Goal: Complete application form

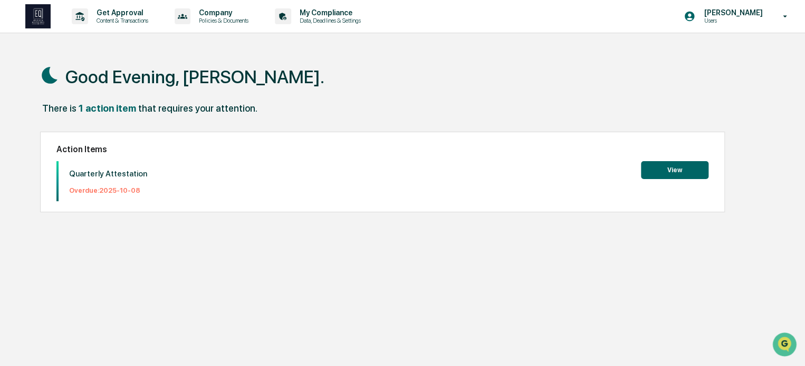
click at [684, 164] on button "View" at bounding box center [674, 170] width 67 height 18
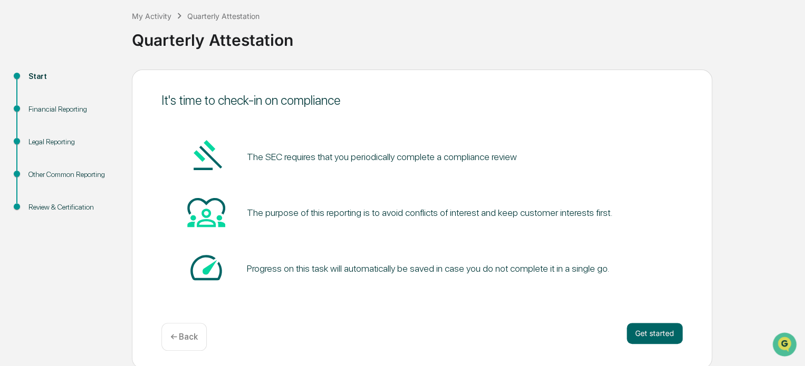
scroll to position [57, 0]
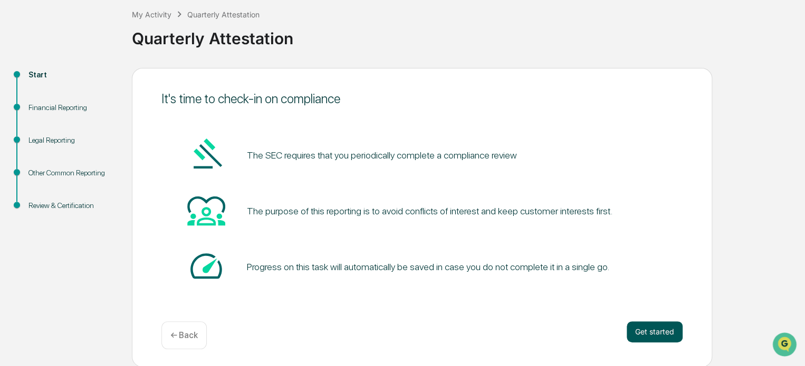
click at [654, 331] on button "Get started" at bounding box center [654, 332] width 56 height 21
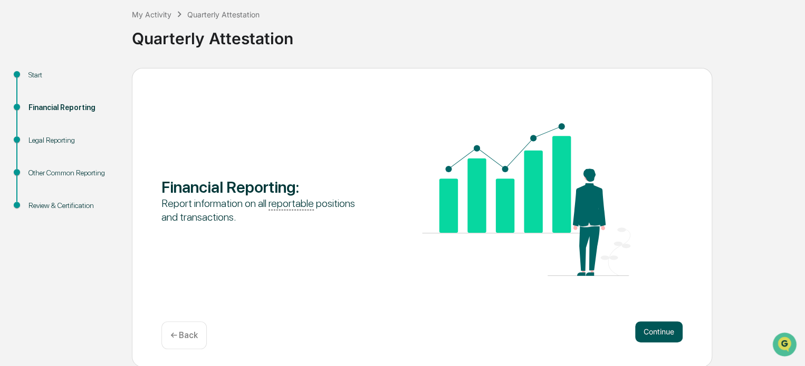
click at [666, 331] on button "Continue" at bounding box center [658, 332] width 47 height 21
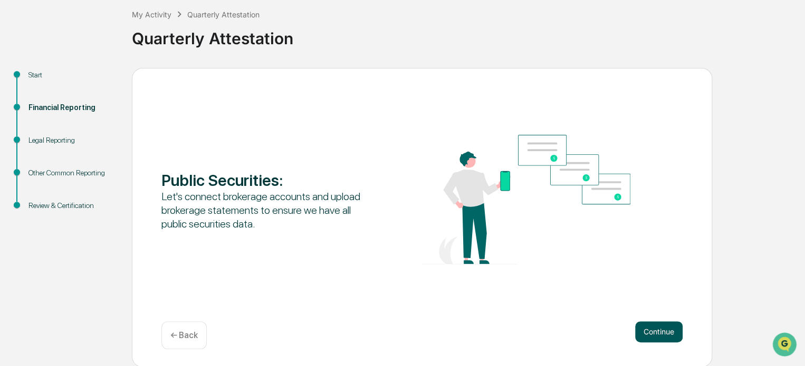
click at [662, 331] on button "Continue" at bounding box center [658, 332] width 47 height 21
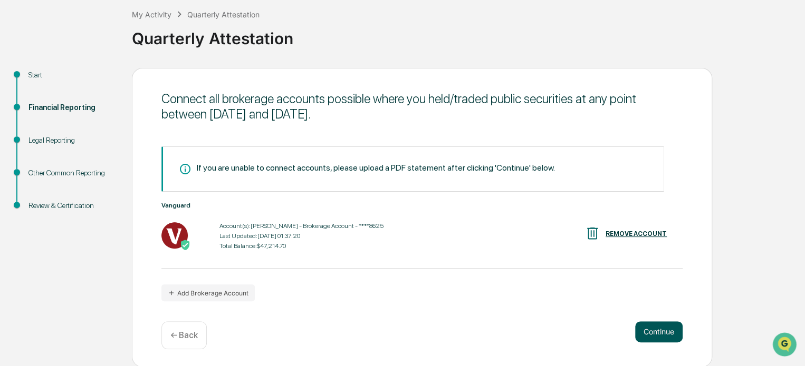
click at [665, 331] on button "Continue" at bounding box center [658, 332] width 47 height 21
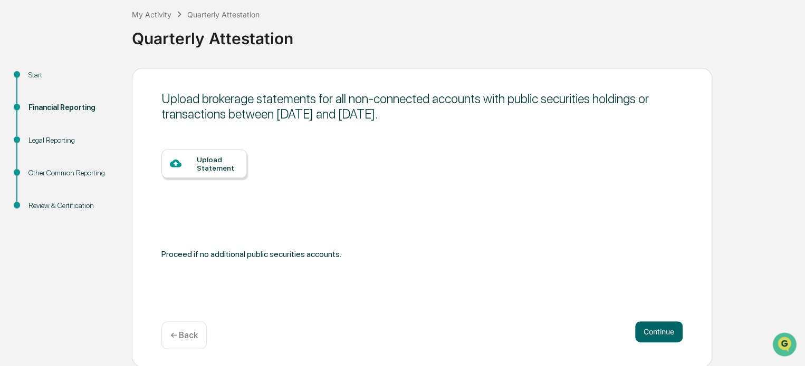
click at [192, 164] on div at bounding box center [183, 164] width 27 height 13
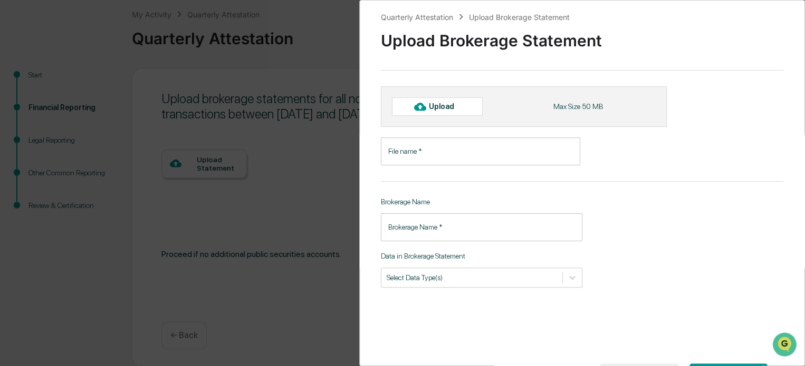
click at [451, 104] on div "Upload" at bounding box center [446, 106] width 34 height 8
type input "**********"
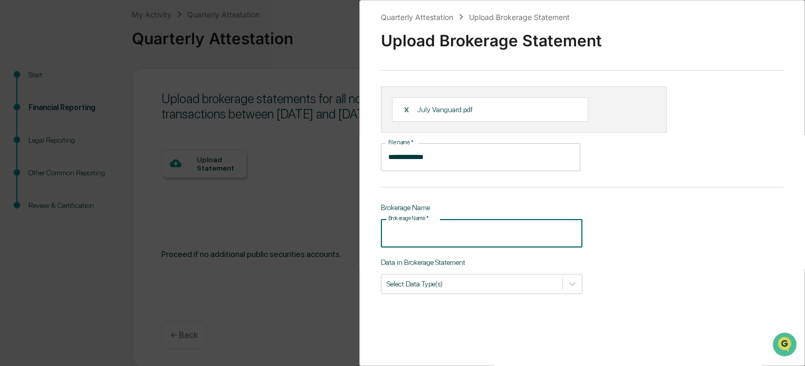
click at [451, 237] on input "Brokerage Name   *" at bounding box center [481, 233] width 201 height 28
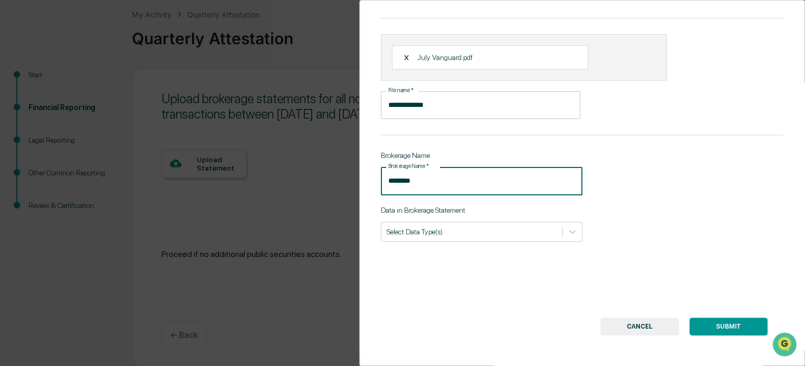
scroll to position [53, 0]
type input "********"
click at [568, 231] on icon at bounding box center [572, 231] width 11 height 11
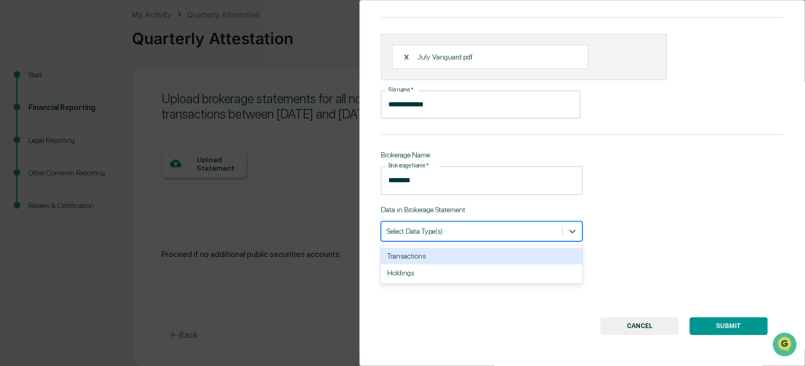
click at [643, 204] on div "**********" at bounding box center [581, 183] width 445 height 366
click at [571, 229] on icon at bounding box center [572, 231] width 11 height 11
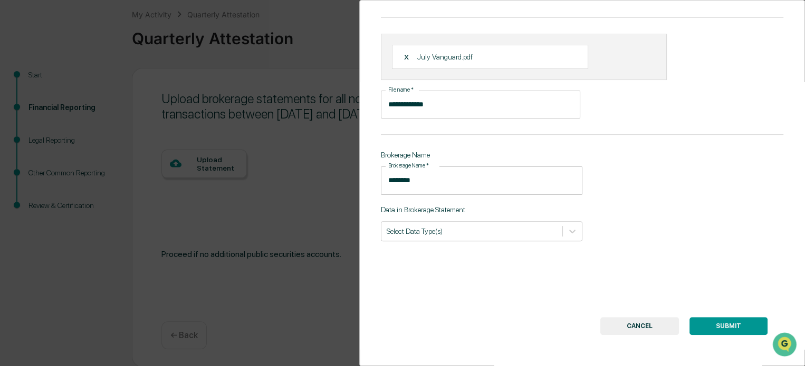
click at [677, 222] on div "**********" at bounding box center [581, 183] width 445 height 366
click at [739, 328] on button "SUBMIT" at bounding box center [728, 326] width 78 height 18
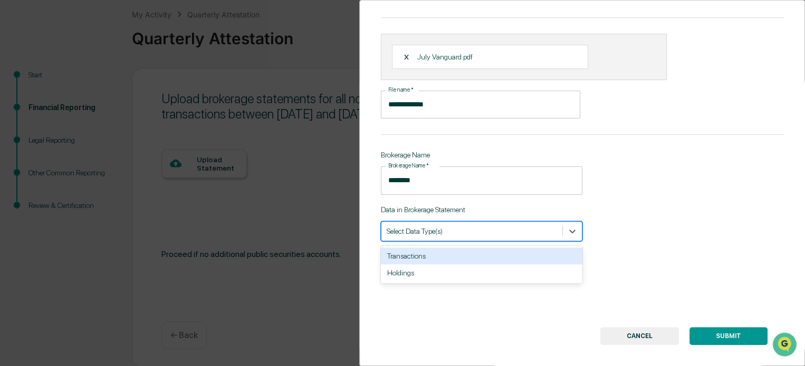
click at [435, 236] on div at bounding box center [471, 231] width 170 height 10
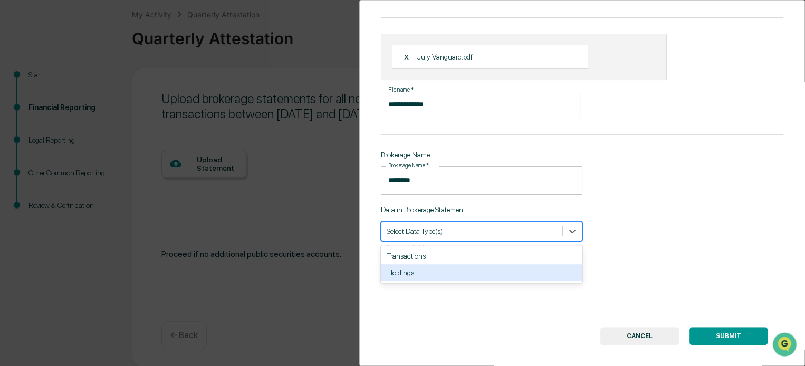
click at [423, 272] on div "Holdings" at bounding box center [481, 273] width 201 height 17
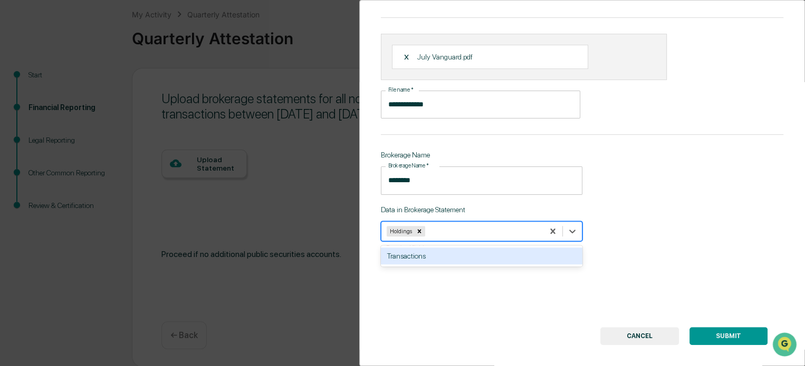
click at [462, 256] on div "Transactions" at bounding box center [481, 256] width 201 height 17
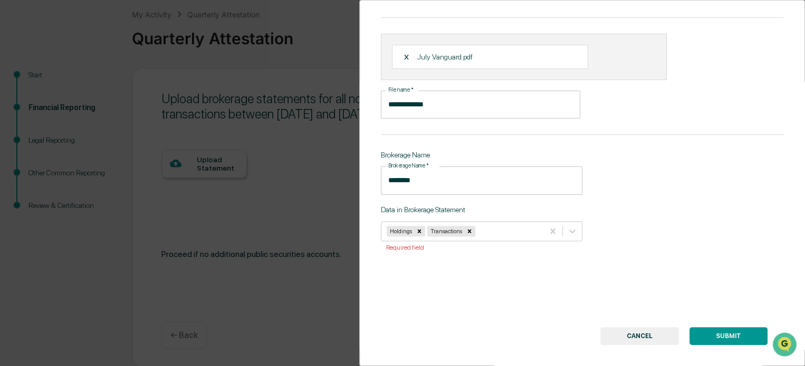
click at [728, 337] on button "SUBMIT" at bounding box center [728, 336] width 78 height 18
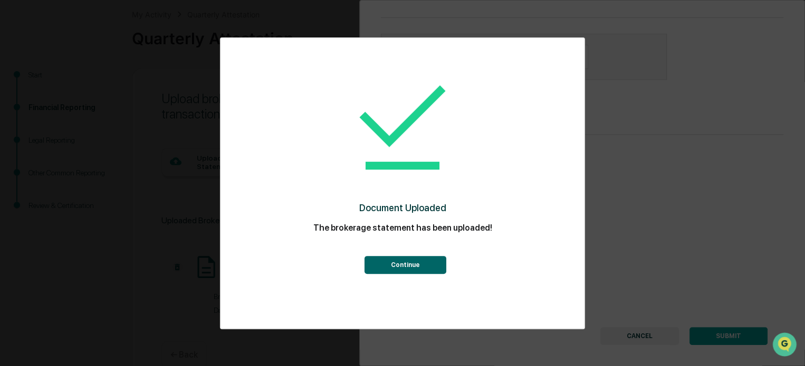
click at [418, 261] on button "Continue" at bounding box center [405, 265] width 82 height 18
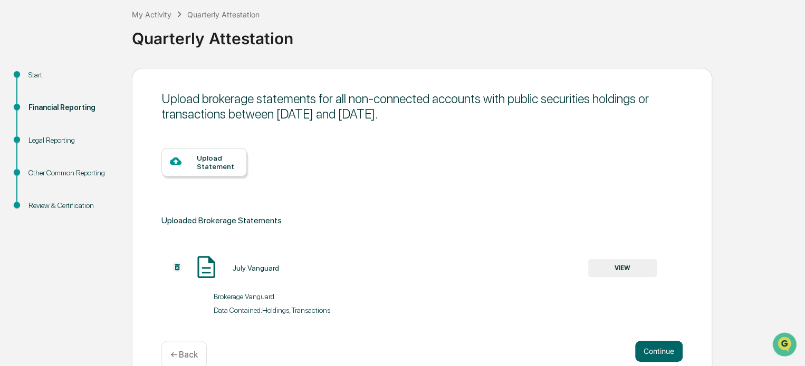
click at [227, 171] on div "Upload Statement" at bounding box center [203, 162] width 85 height 28
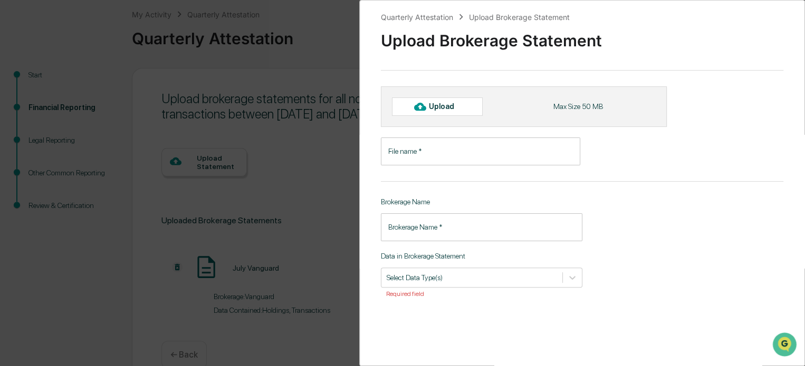
click at [385, 146] on input "File name   *" at bounding box center [480, 152] width 199 height 28
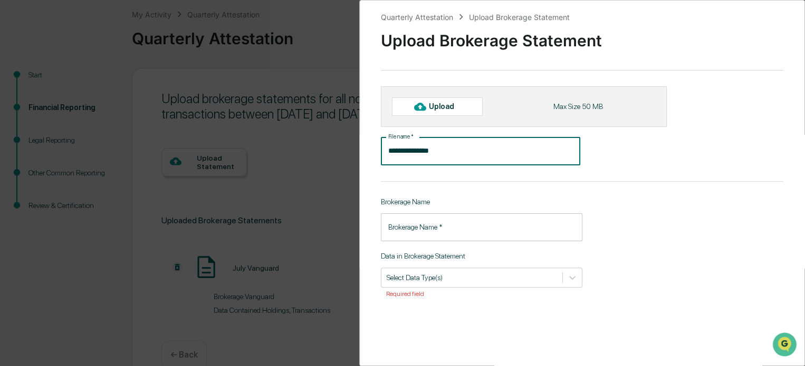
type input "**********"
click at [435, 226] on input "Brokerage Name   *" at bounding box center [481, 228] width 201 height 28
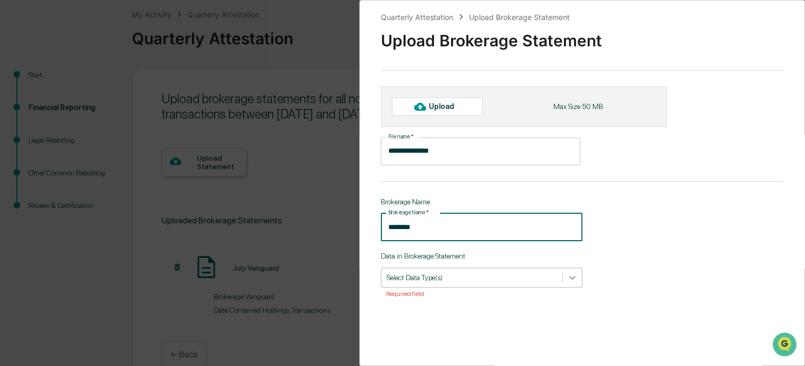
type input "********"
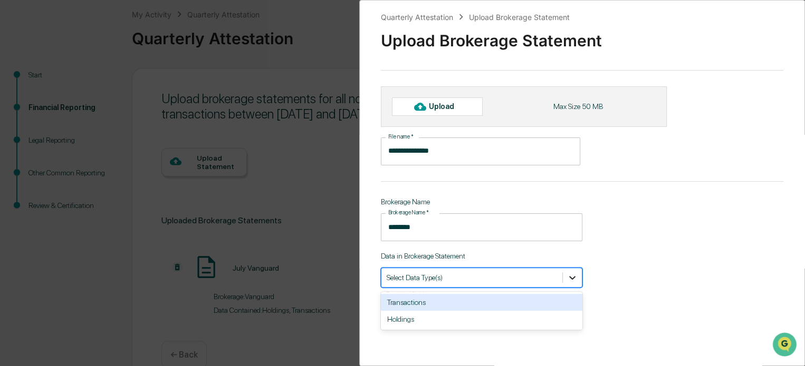
click at [573, 278] on icon at bounding box center [572, 278] width 11 height 11
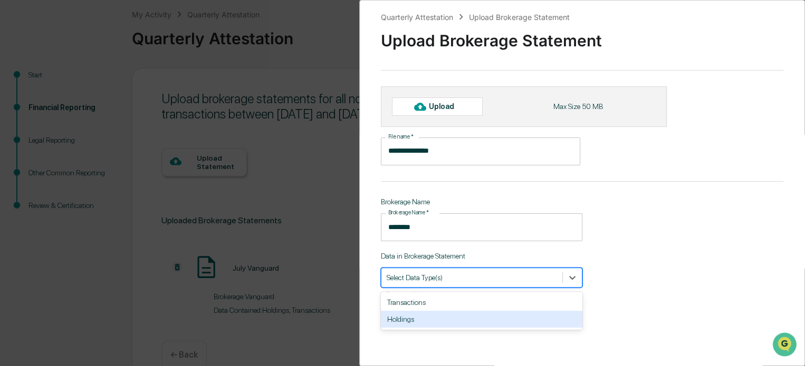
click at [458, 318] on div "Holdings" at bounding box center [481, 319] width 201 height 17
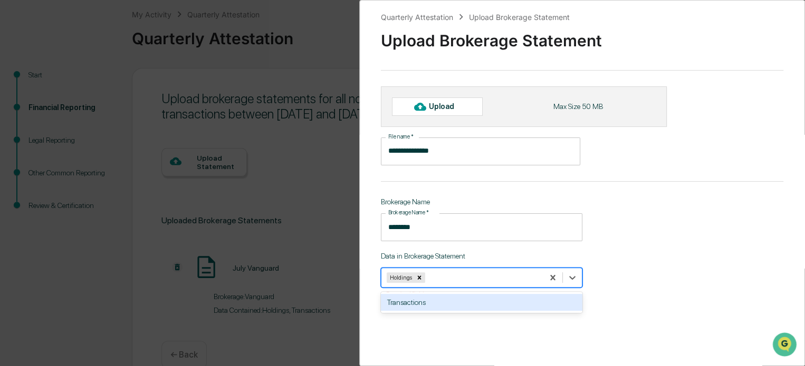
click at [458, 306] on div "Transactions" at bounding box center [481, 302] width 201 height 17
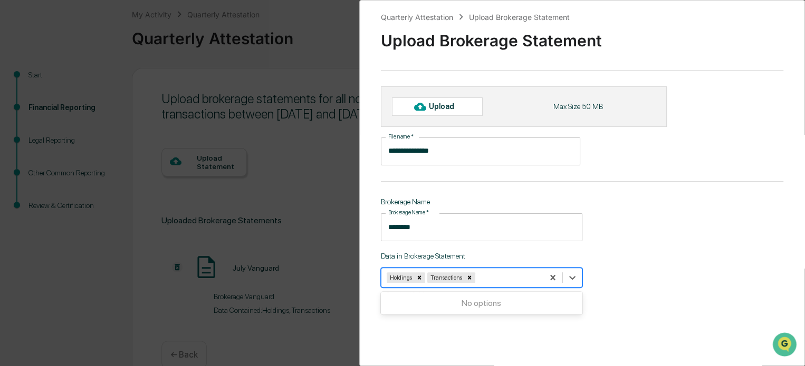
click at [665, 295] on div "**********" at bounding box center [581, 183] width 445 height 366
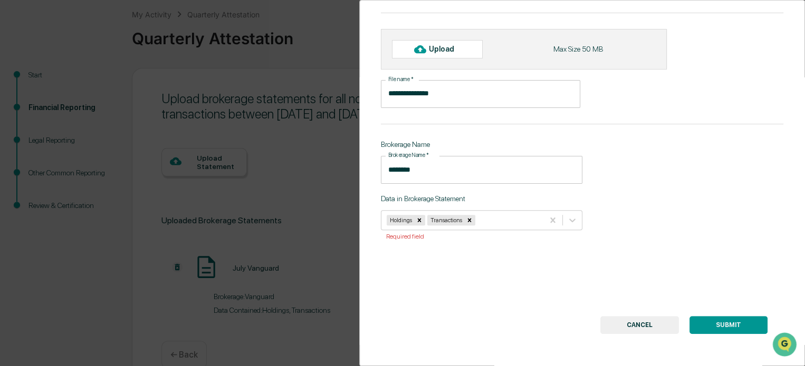
scroll to position [64, 0]
click at [721, 321] on button "SUBMIT" at bounding box center [728, 325] width 78 height 18
click at [724, 318] on button "SUBMIT" at bounding box center [728, 325] width 78 height 18
click at [423, 43] on icon at bounding box center [420, 49] width 12 height 12
click at [744, 322] on button "SUBMIT" at bounding box center [728, 325] width 78 height 18
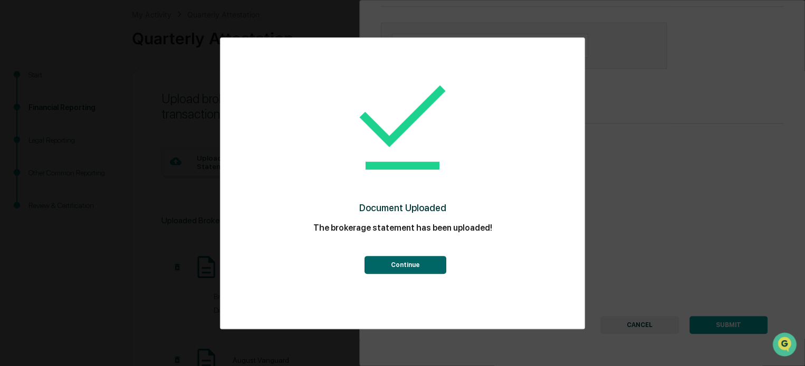
click at [424, 263] on button "Continue" at bounding box center [405, 265] width 82 height 18
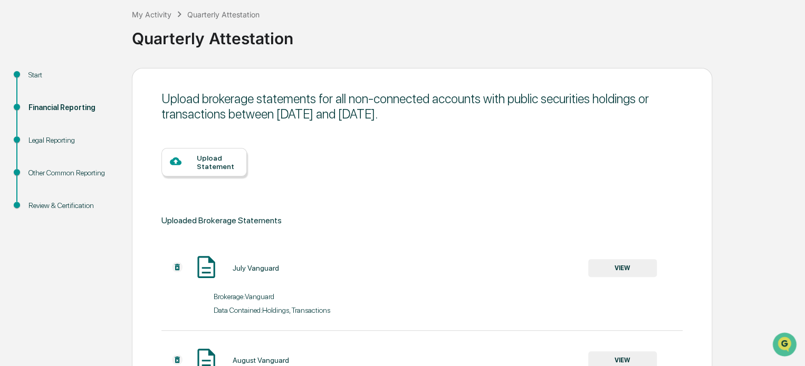
click at [236, 177] on div "Upload Statement" at bounding box center [421, 170] width 521 height 86
click at [225, 161] on div "Upload Statement" at bounding box center [218, 162] width 42 height 17
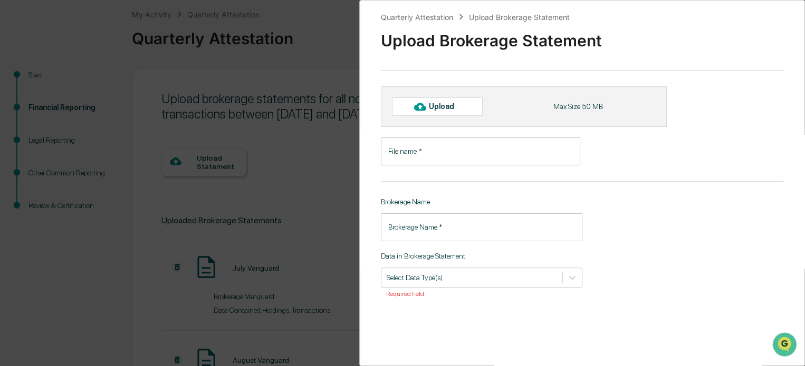
click at [453, 107] on div "Upload" at bounding box center [446, 106] width 34 height 8
type input "**********"
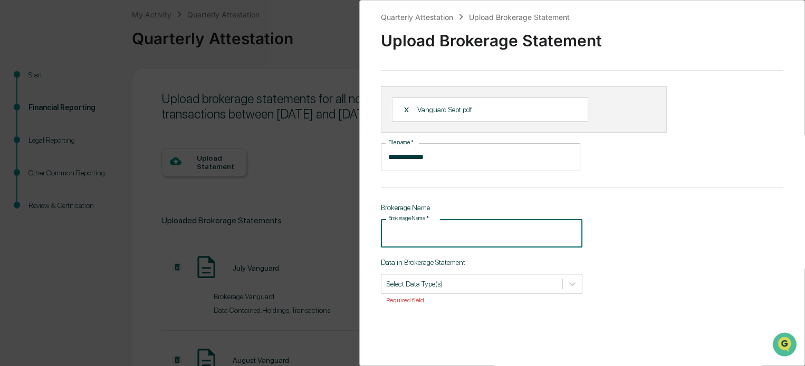
click at [447, 232] on input "Brokerage Name   *" at bounding box center [481, 233] width 201 height 28
type input "********"
click at [483, 276] on div "Select Data Type(s)" at bounding box center [481, 284] width 201 height 20
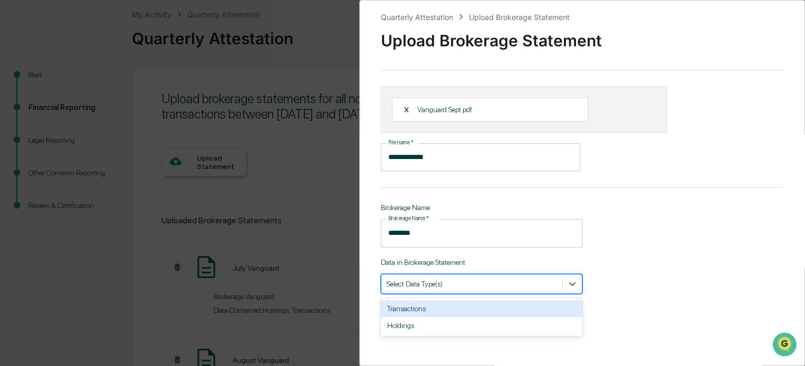
click at [412, 309] on div "Transactions" at bounding box center [481, 309] width 201 height 17
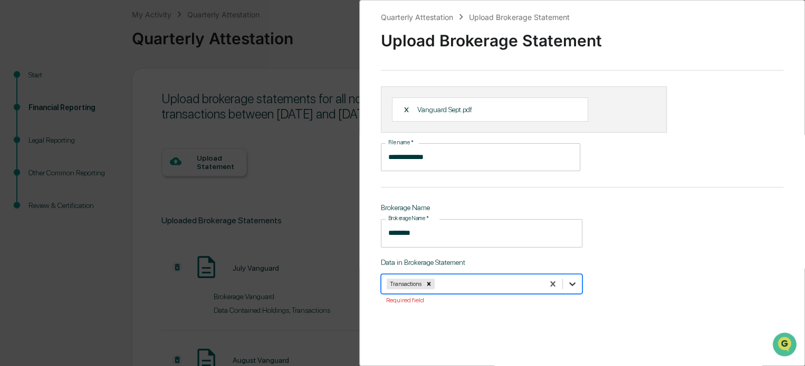
click at [569, 284] on icon at bounding box center [572, 285] width 6 height 4
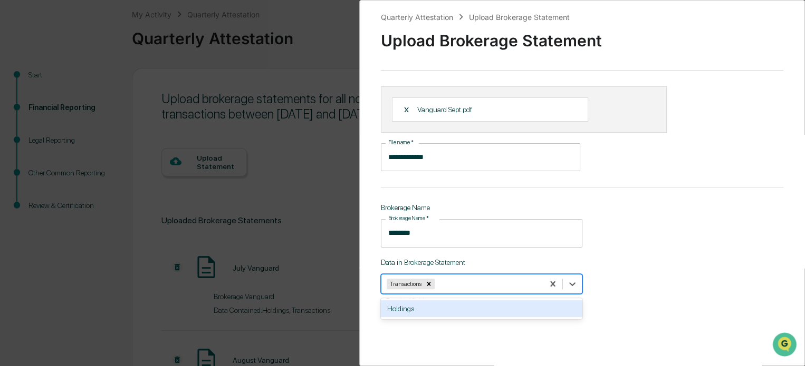
click at [481, 280] on div at bounding box center [487, 284] width 101 height 10
click at [403, 310] on div "Holdings" at bounding box center [481, 309] width 201 height 17
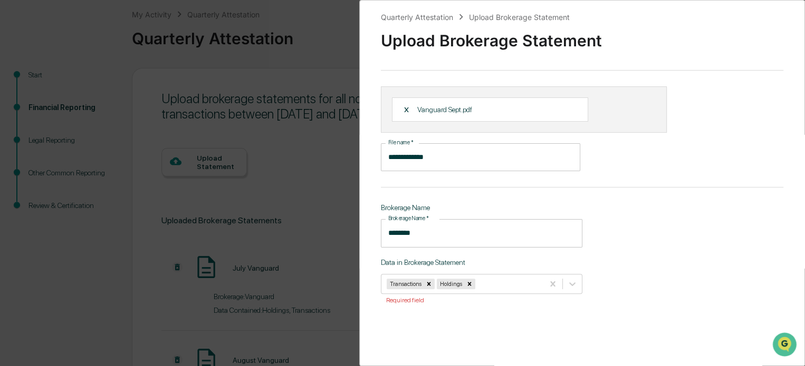
click at [674, 272] on div "**********" at bounding box center [581, 183] width 445 height 366
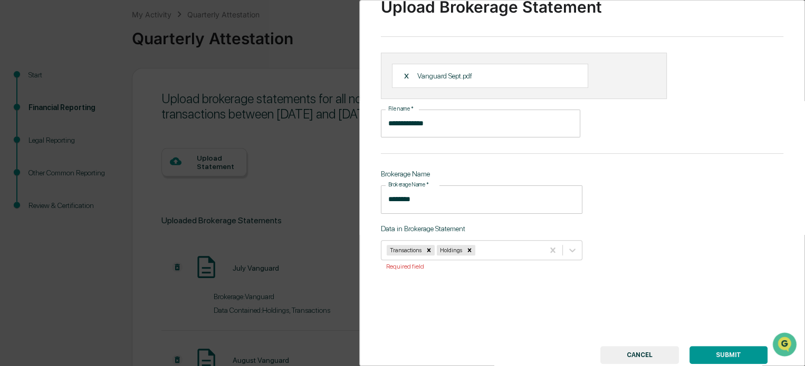
scroll to position [70, 0]
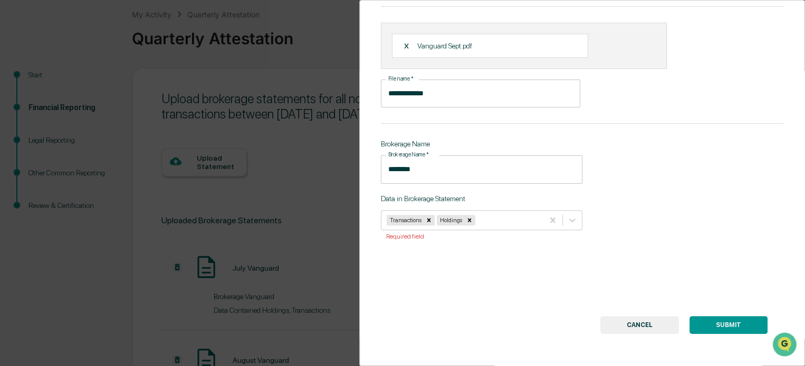
click at [732, 322] on button "SUBMIT" at bounding box center [728, 325] width 78 height 18
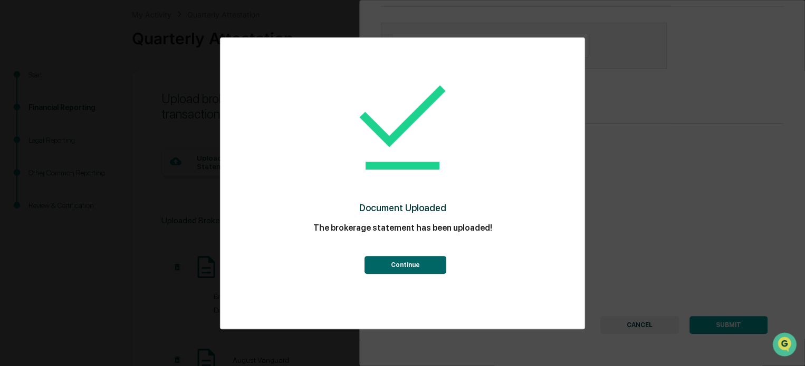
click at [414, 259] on button "Continue" at bounding box center [405, 265] width 82 height 18
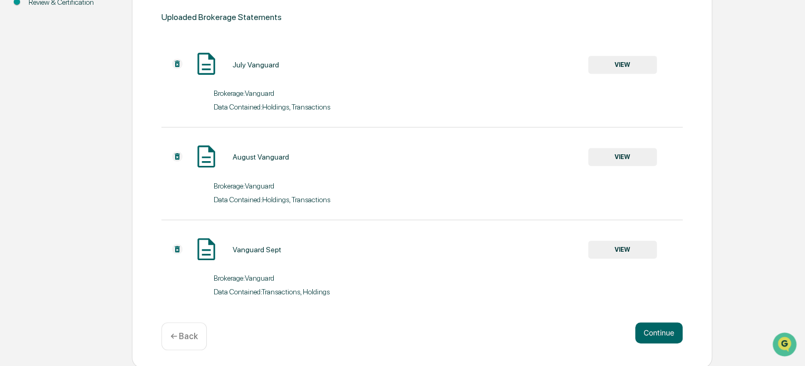
scroll to position [266, 0]
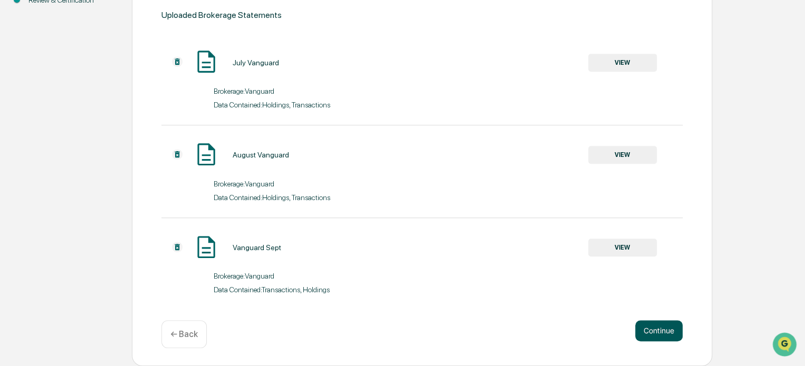
click at [662, 328] on button "Continue" at bounding box center [658, 331] width 47 height 21
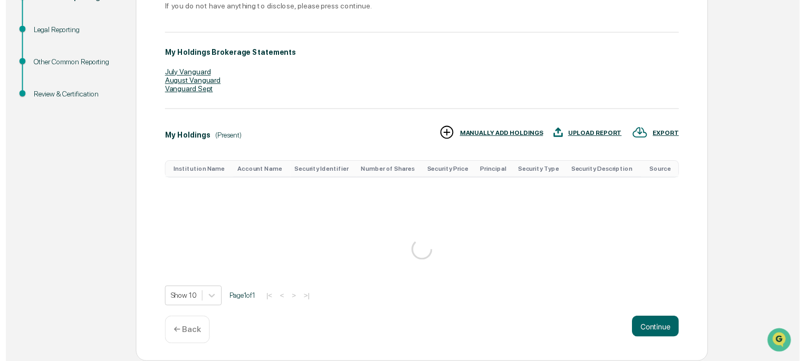
scroll to position [180, 0]
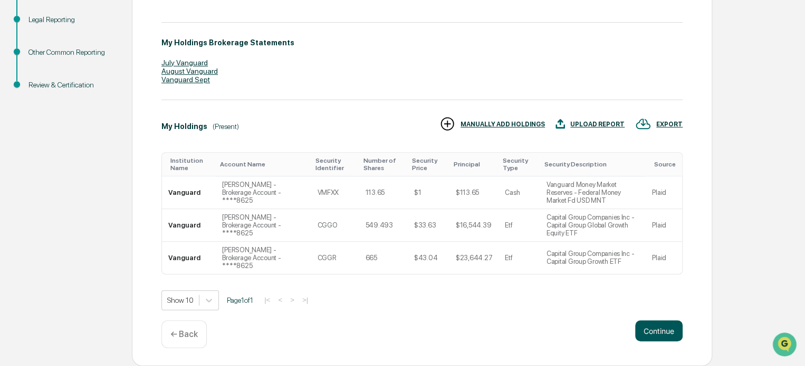
click at [656, 328] on button "Continue" at bounding box center [658, 331] width 47 height 21
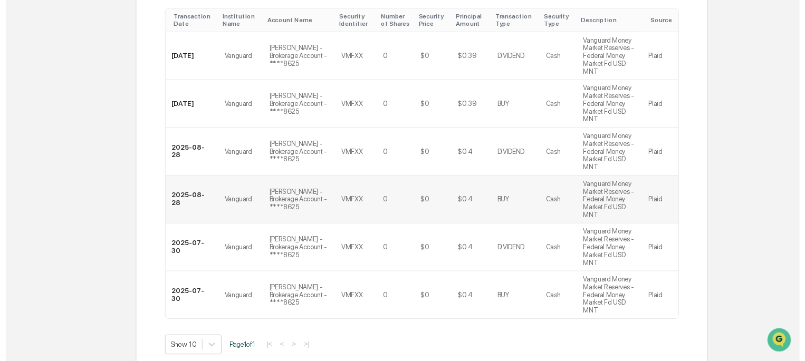
scroll to position [327, 0]
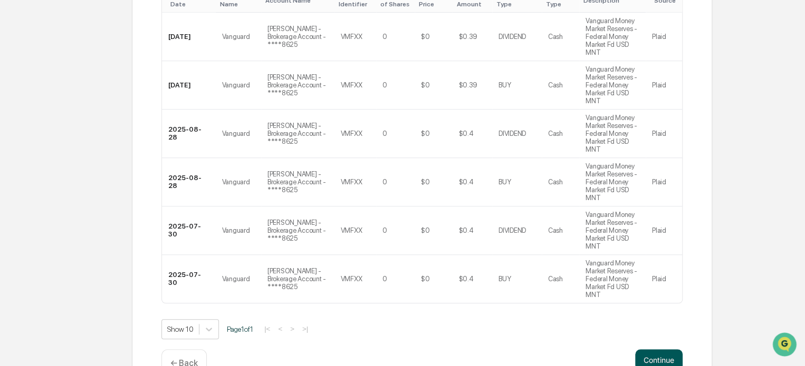
click at [658, 350] on button "Continue" at bounding box center [658, 360] width 47 height 21
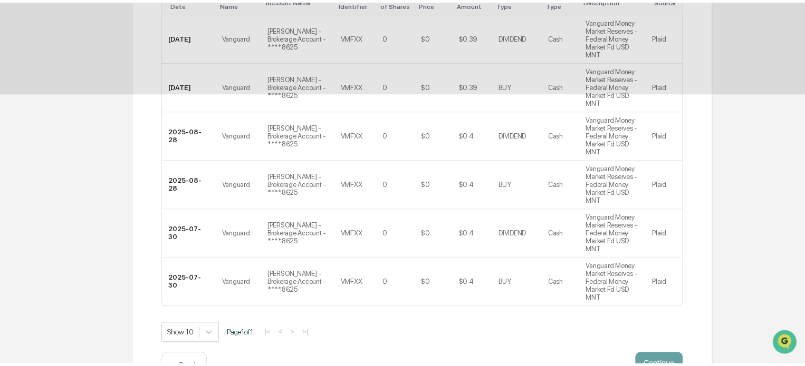
scroll to position [57, 0]
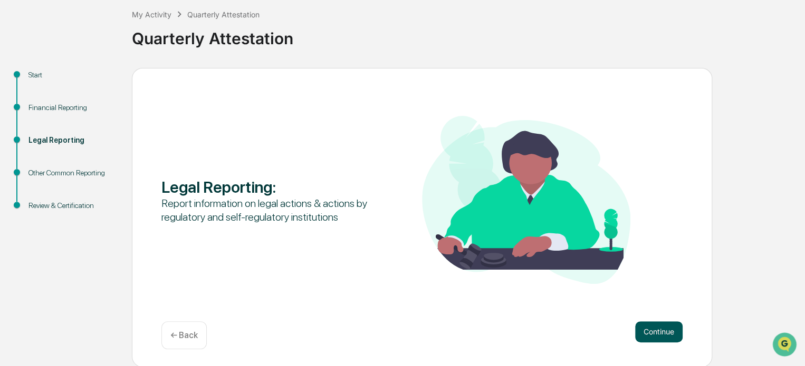
click at [664, 326] on button "Continue" at bounding box center [658, 332] width 47 height 21
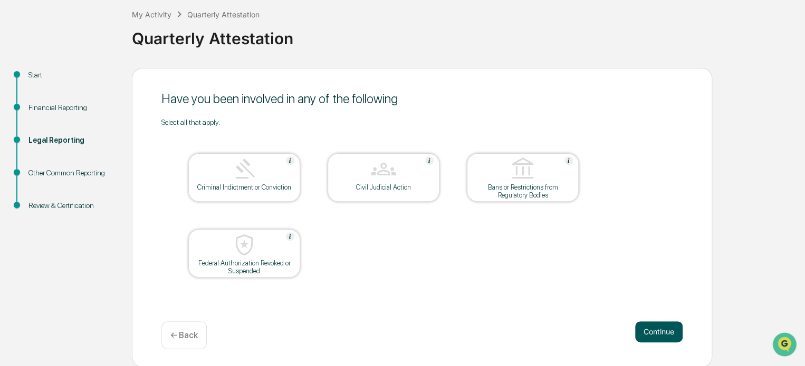
click at [661, 335] on button "Continue" at bounding box center [658, 332] width 47 height 21
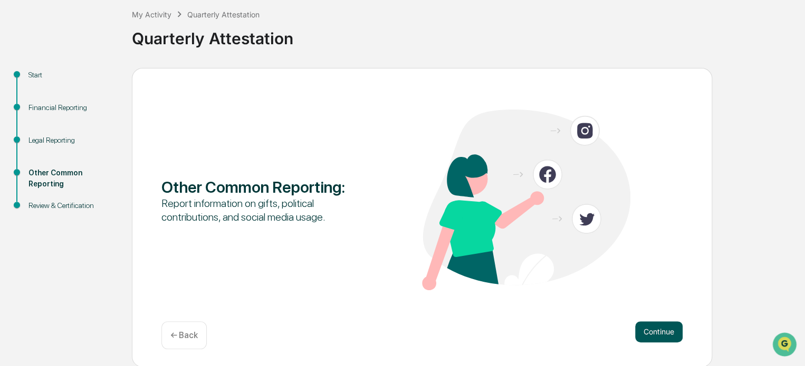
click at [661, 329] on button "Continue" at bounding box center [658, 332] width 47 height 21
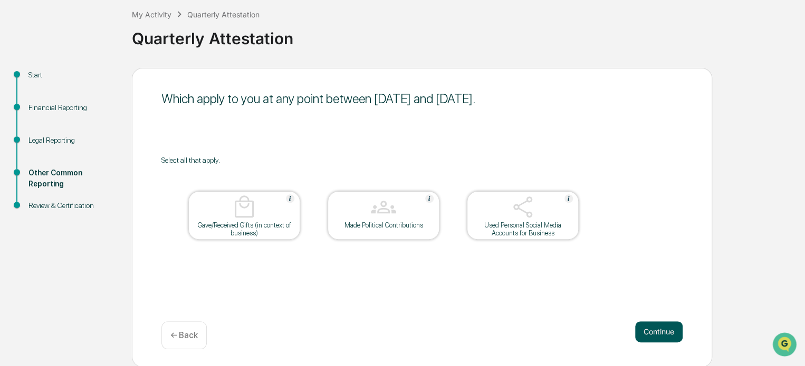
click at [670, 330] on button "Continue" at bounding box center [658, 332] width 47 height 21
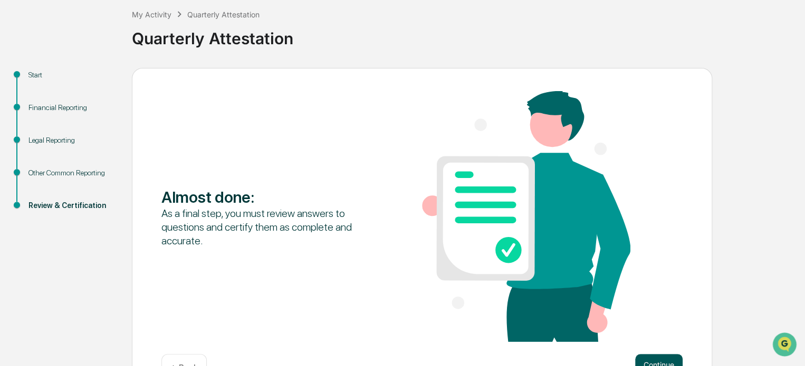
click at [666, 361] on button "Continue" at bounding box center [658, 364] width 47 height 21
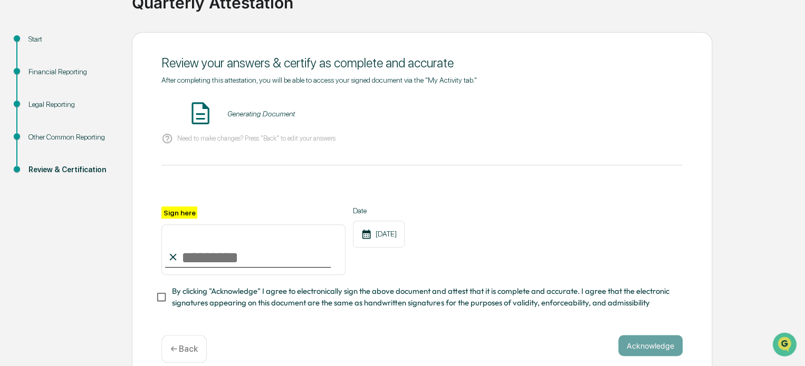
scroll to position [110, 0]
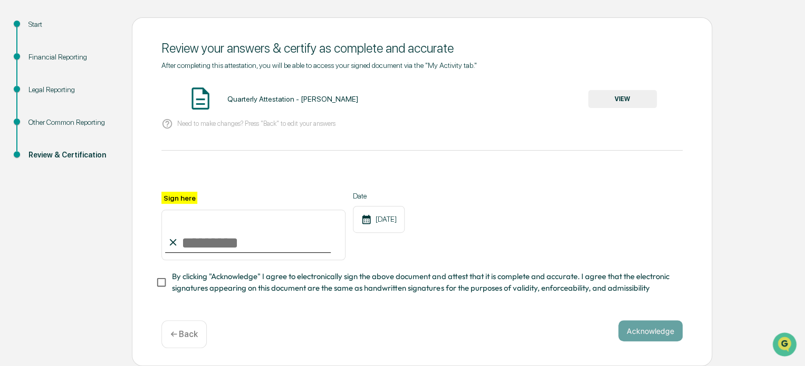
click at [197, 244] on input "Sign here" at bounding box center [253, 235] width 184 height 51
drag, startPoint x: 196, startPoint y: 236, endPoint x: 187, endPoint y: 253, distance: 18.9
click at [187, 253] on input "Sign here" at bounding box center [253, 235] width 184 height 51
click at [182, 196] on label "Sign here" at bounding box center [179, 198] width 36 height 12
click at [182, 210] on input "Sign here" at bounding box center [253, 235] width 184 height 51
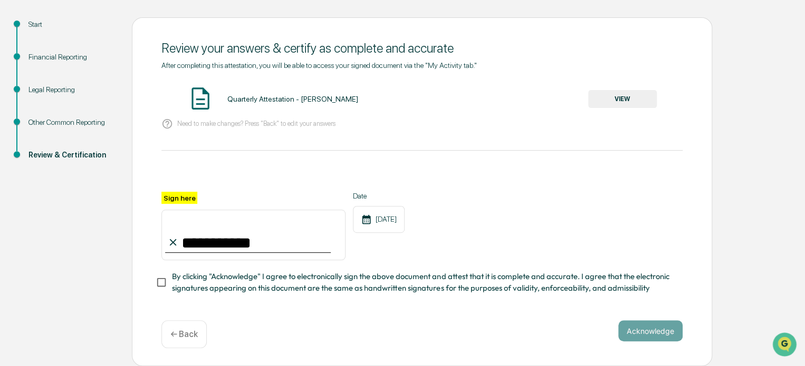
scroll to position [112, 0]
type input "**********"
click at [675, 326] on button "Acknowledge" at bounding box center [650, 331] width 64 height 21
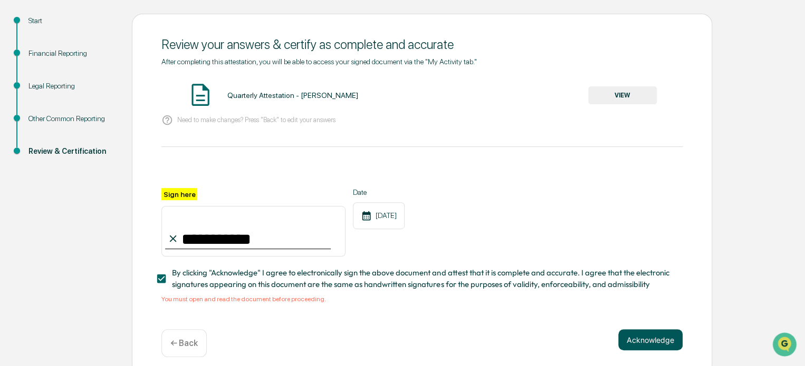
click at [650, 345] on button "Acknowledge" at bounding box center [650, 340] width 64 height 21
click at [628, 92] on button "VIEW" at bounding box center [622, 95] width 69 height 18
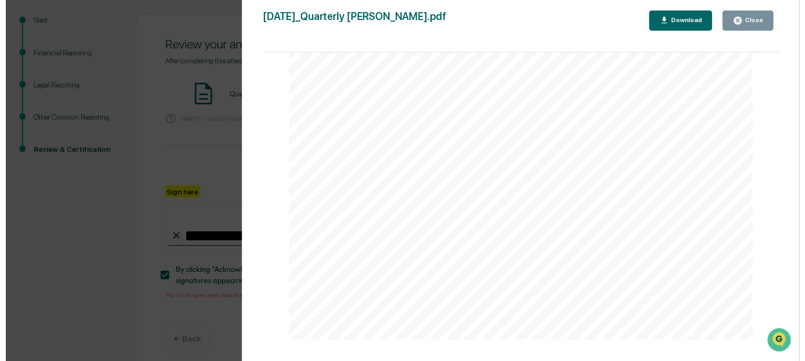
scroll to position [10671, 0]
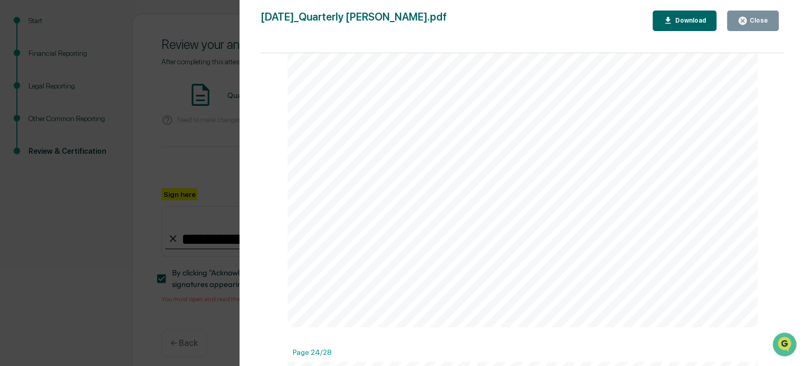
click at [753, 21] on div "Close" at bounding box center [757, 20] width 21 height 7
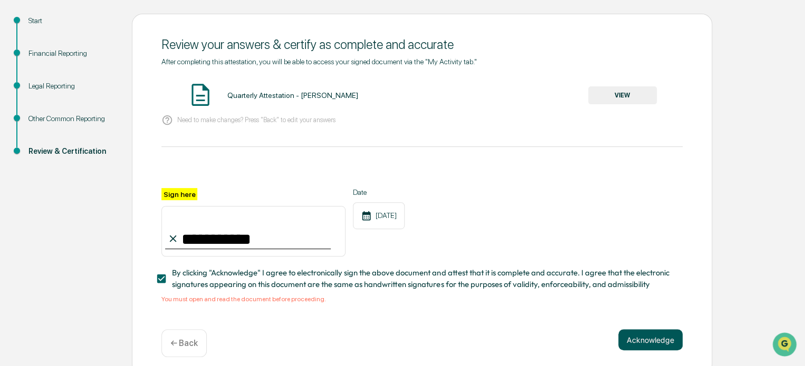
click at [644, 342] on button "Acknowledge" at bounding box center [650, 340] width 64 height 21
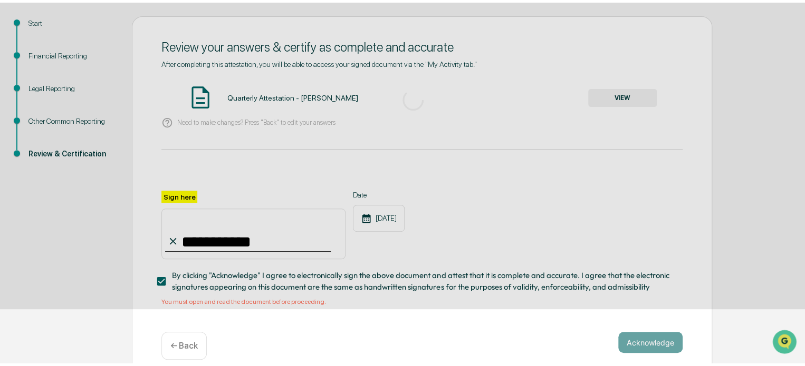
scroll to position [57, 0]
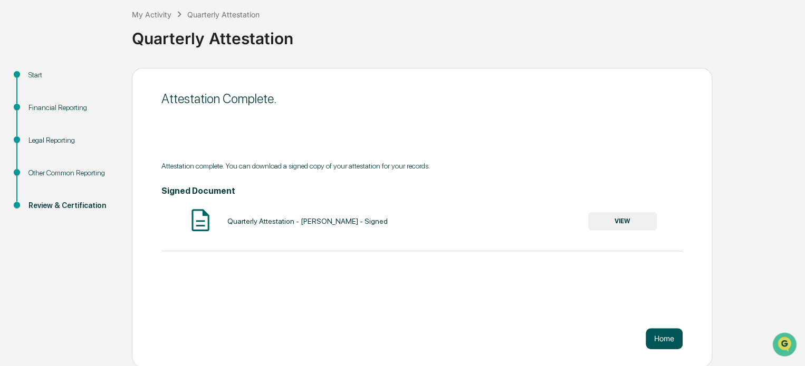
click at [658, 335] on button "Home" at bounding box center [663, 338] width 37 height 21
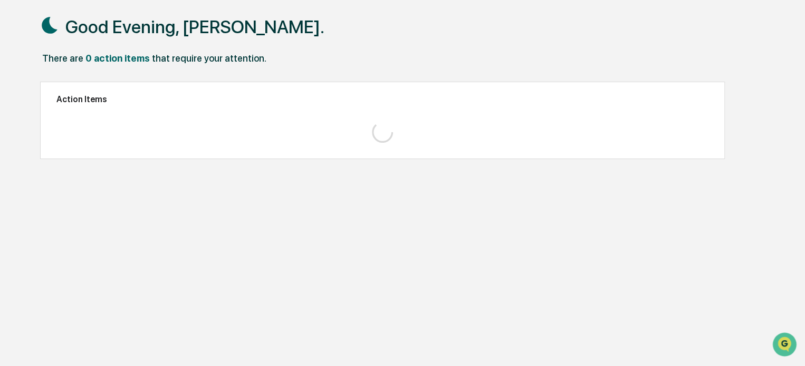
scroll to position [50, 0]
